Goal: Task Accomplishment & Management: Complete application form

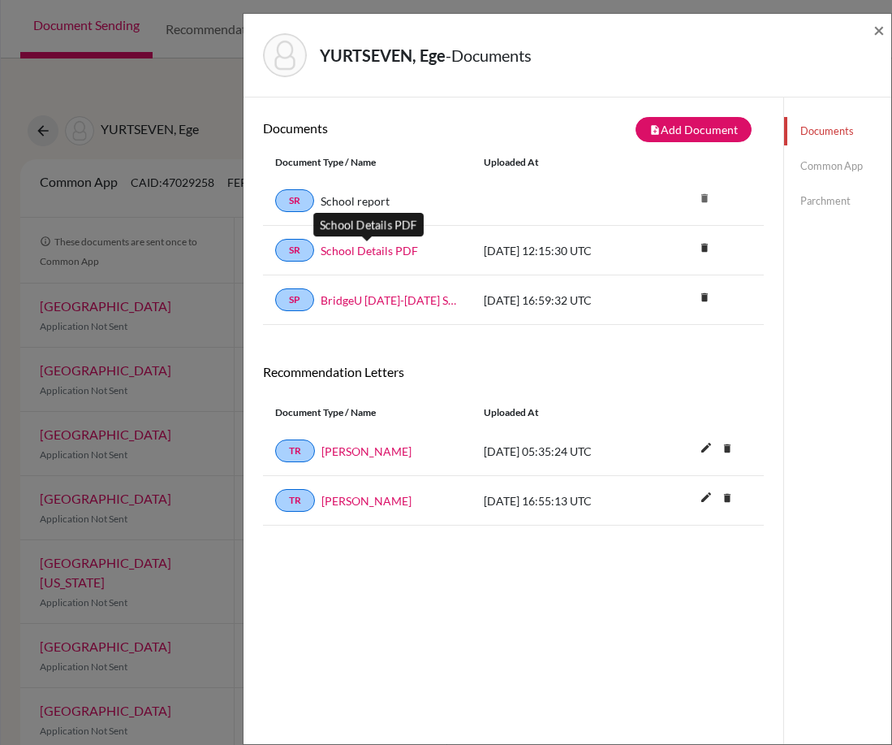
click at [391, 249] on link "School Details PDF" at bounding box center [369, 250] width 97 height 17
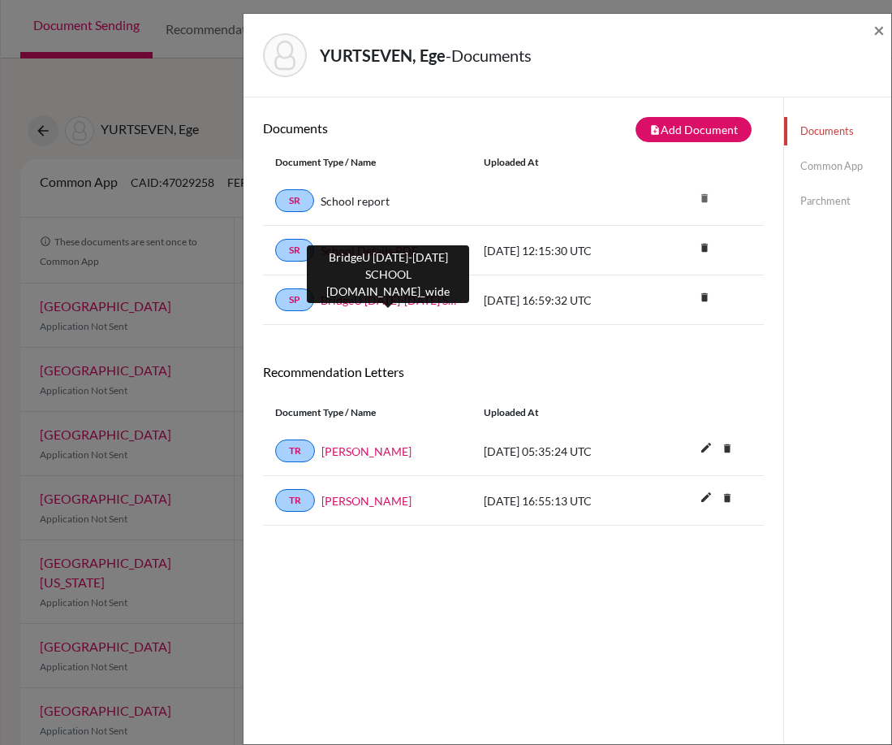
click at [399, 301] on link "BridgeU [DATE]-[DATE] SCHOOL [DOMAIN_NAME]_wide" at bounding box center [390, 300] width 139 height 17
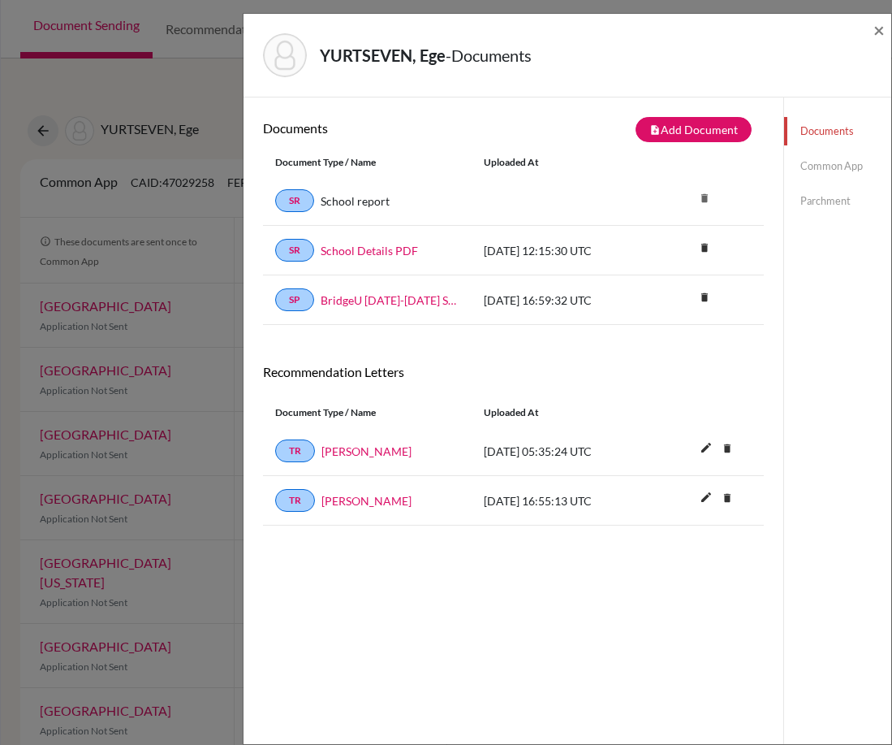
click at [822, 171] on link "Common App" at bounding box center [837, 166] width 107 height 28
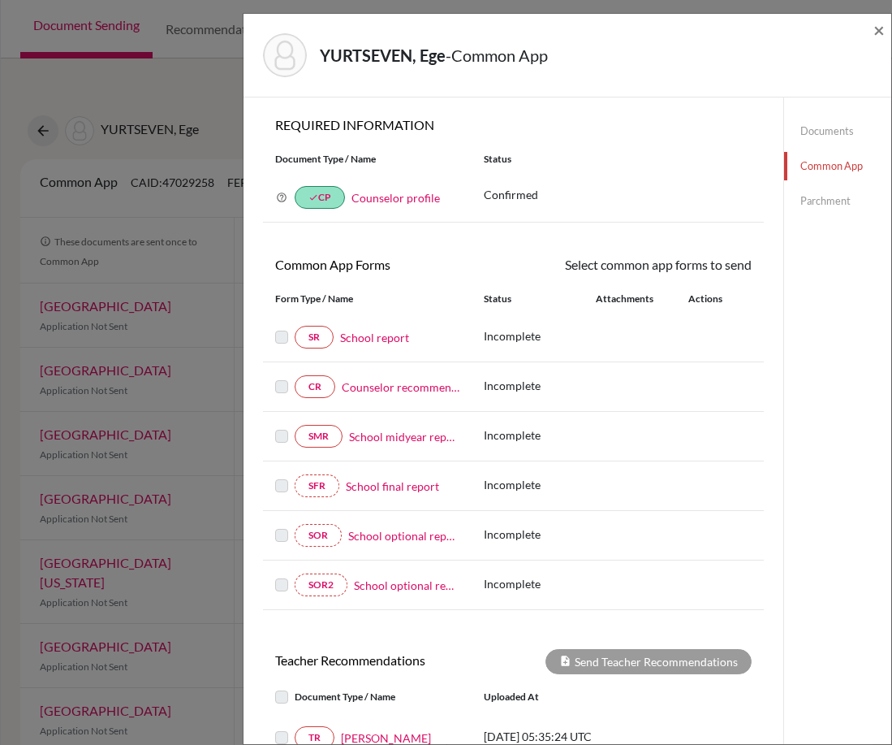
click at [404, 202] on link "Counselor profile" at bounding box center [396, 198] width 89 height 14
click at [877, 28] on span "×" at bounding box center [879, 30] width 11 height 24
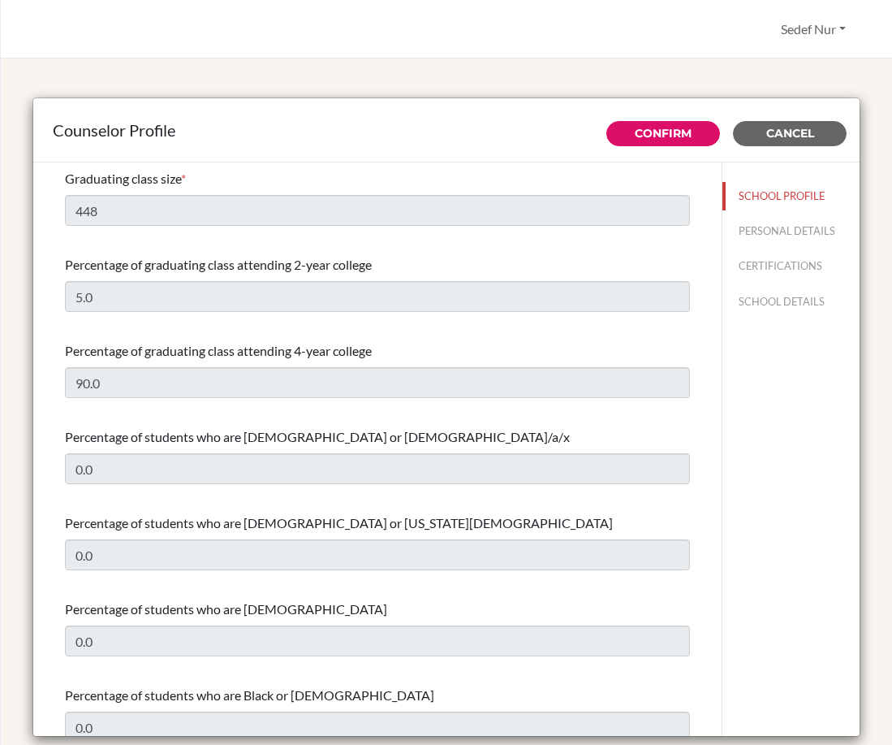
select select "1"
select select "351328"
